Goal: Navigation & Orientation: Find specific page/section

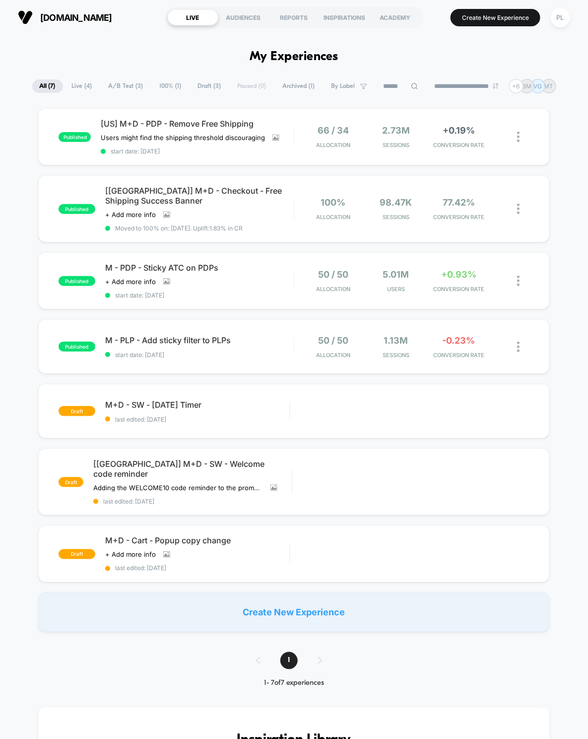
click at [299, 83] on span "Archived ( 1 )" at bounding box center [299, 85] width 47 height 13
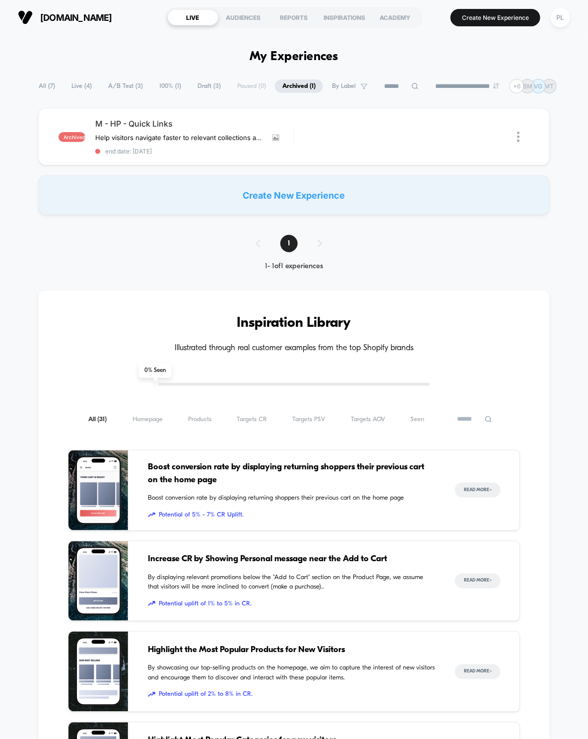
click at [190, 87] on span "Draft ( 3 )" at bounding box center [209, 85] width 38 height 13
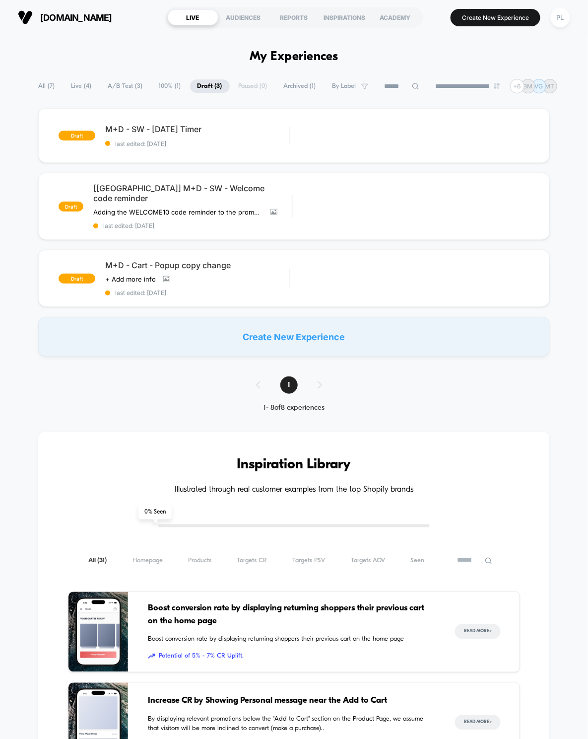
click at [44, 87] on span "All ( 7 )" at bounding box center [46, 85] width 31 height 13
